Goal: Transaction & Acquisition: Purchase product/service

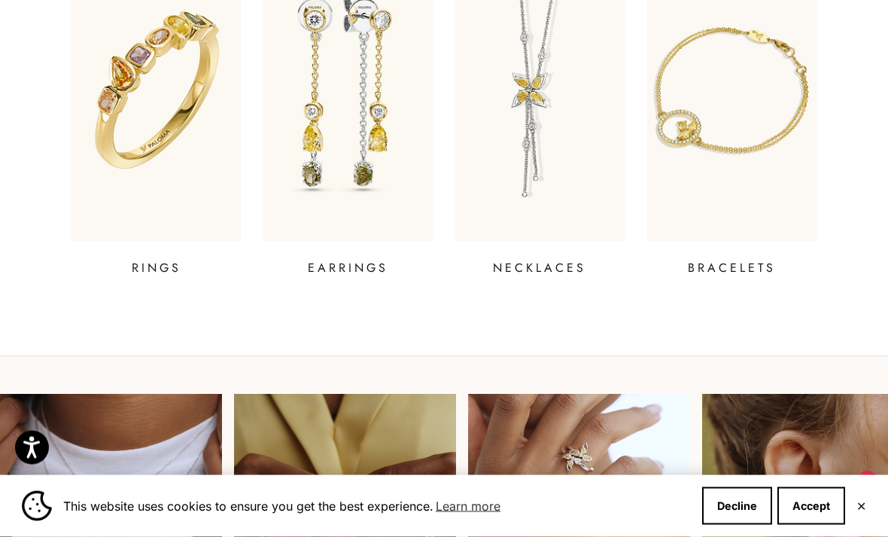
scroll to position [620, 0]
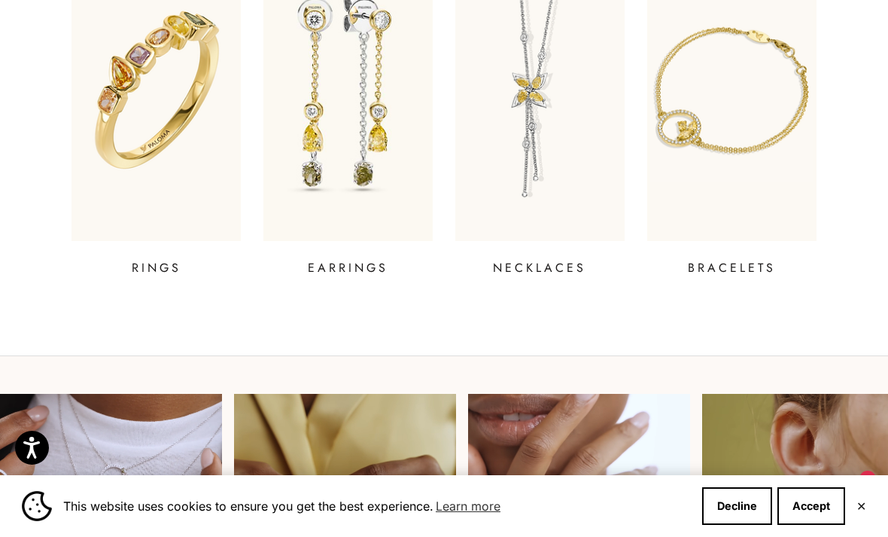
click at [136, 166] on img at bounding box center [156, 90] width 169 height 301
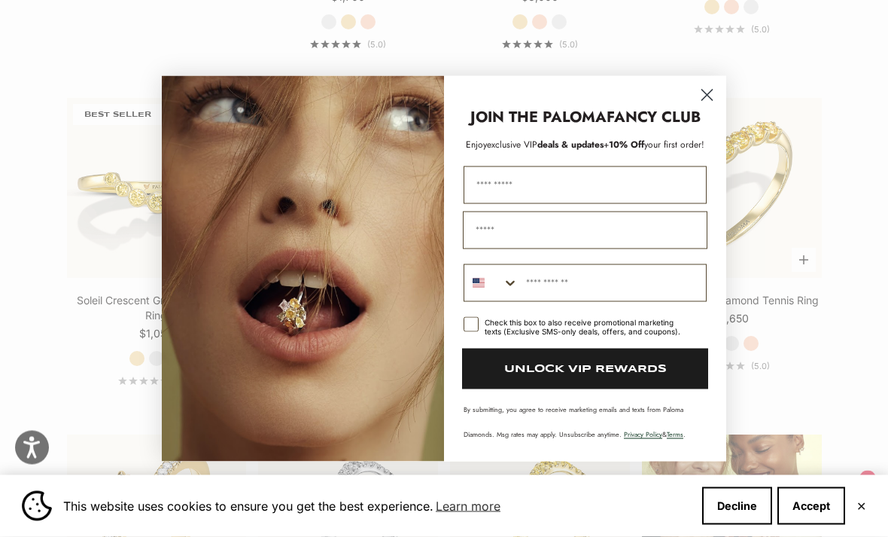
scroll to position [1345, 0]
click at [713, 107] on circle "Close dialog" at bounding box center [707, 94] width 25 height 25
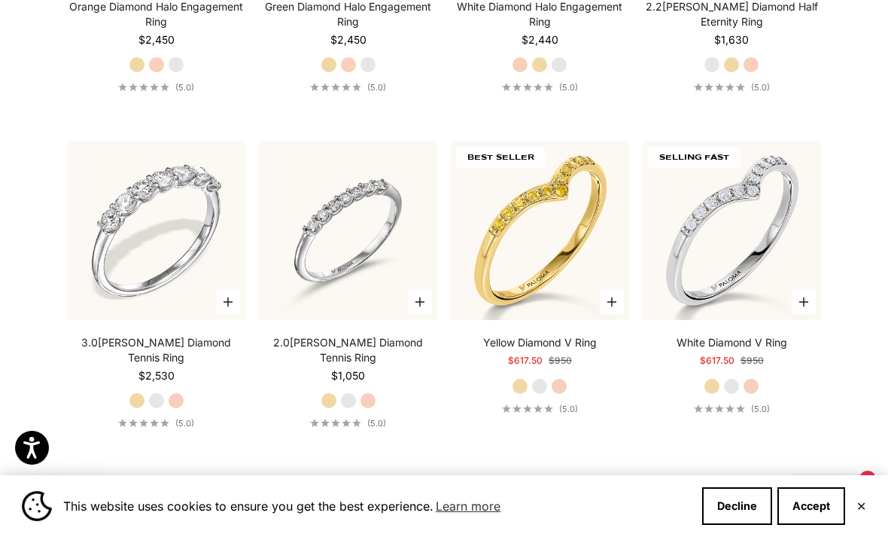
scroll to position [3031, 0]
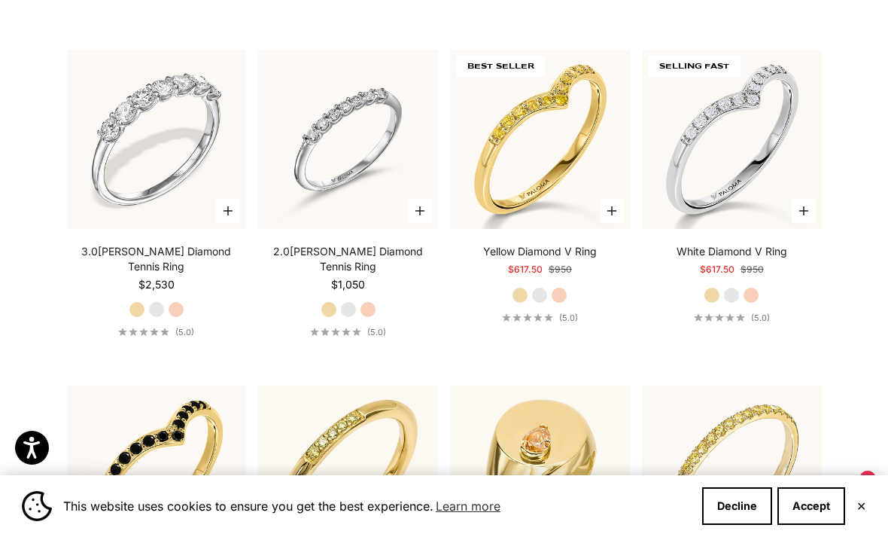
click at [112, 230] on video "#YellowGold\a#WhiteGold\a#RoseGold" at bounding box center [157, 140] width 198 height 198
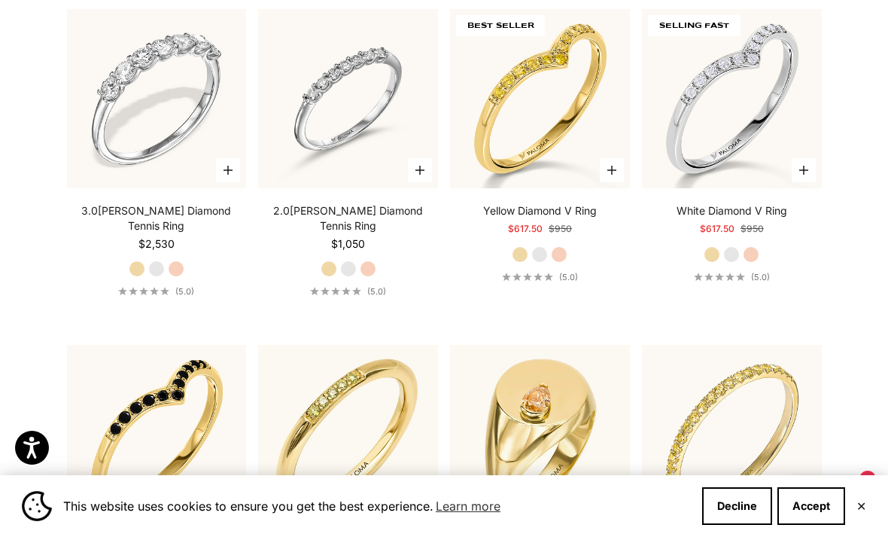
scroll to position [3070, 0]
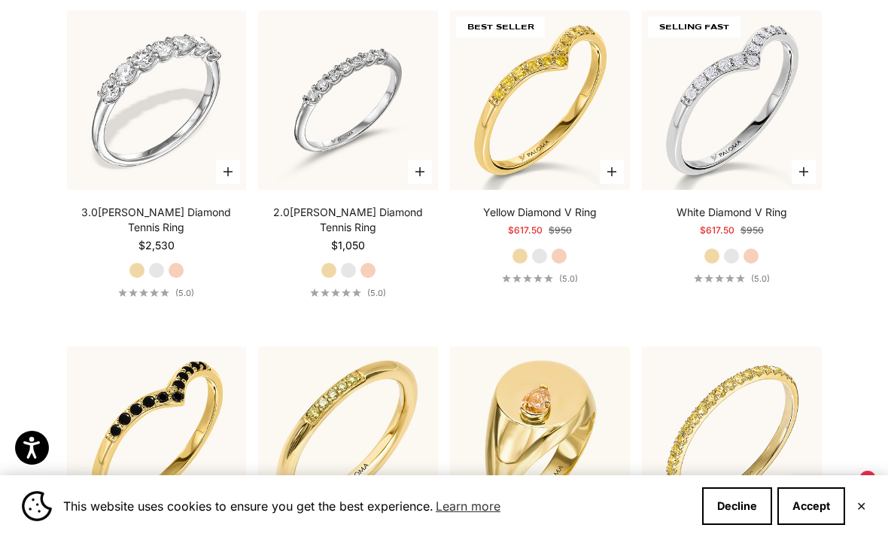
click at [118, 190] on video "#YellowGold\a#WhiteGold\a#RoseGold" at bounding box center [157, 101] width 198 height 198
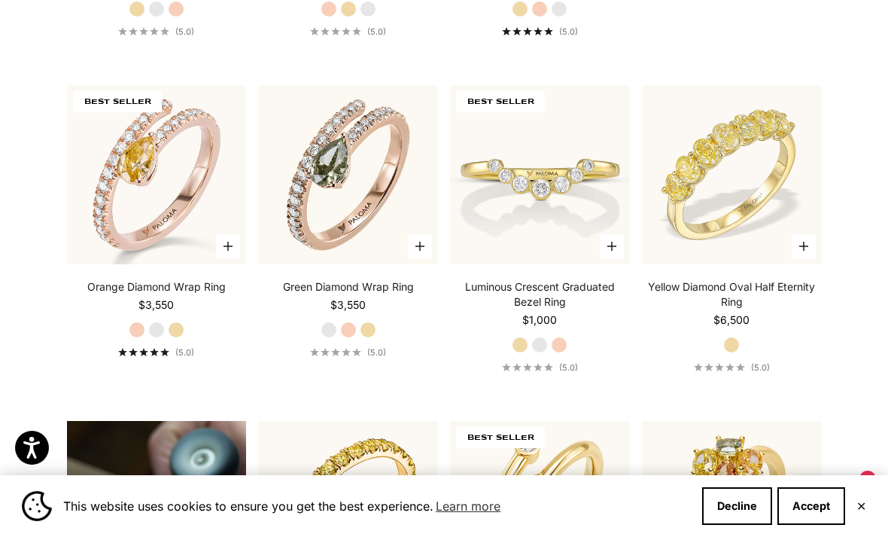
scroll to position [684, 0]
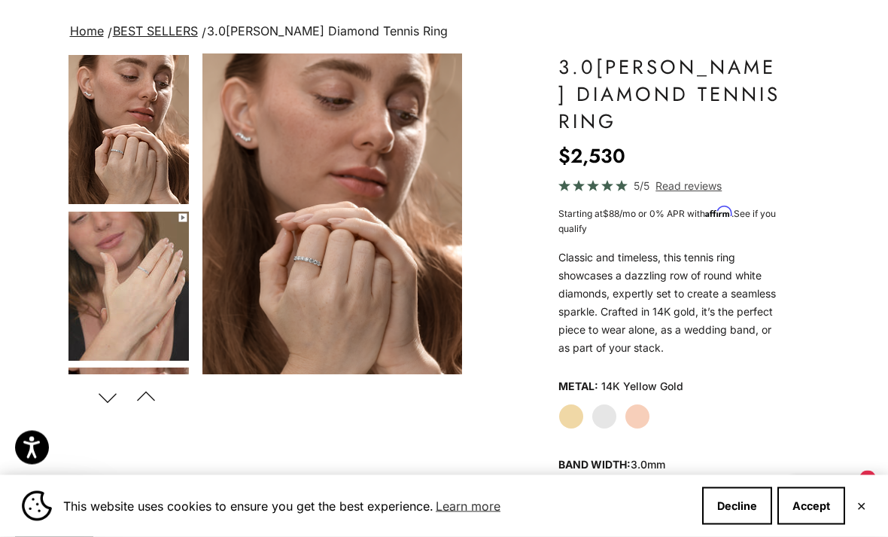
scroll to position [96, 0]
click at [639, 413] on label "Rose Gold" at bounding box center [638, 416] width 26 height 26
click at [120, 272] on img "Go to item 5" at bounding box center [129, 286] width 120 height 149
